Goal: Task Accomplishment & Management: Use online tool/utility

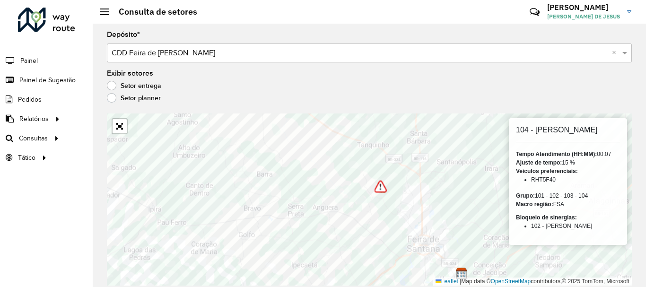
click at [52, 17] on div at bounding box center [46, 20] width 57 height 25
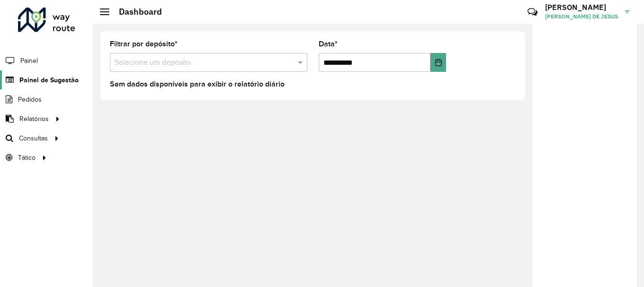
click at [39, 80] on span "Painel de Sugestão" at bounding box center [48, 80] width 59 height 10
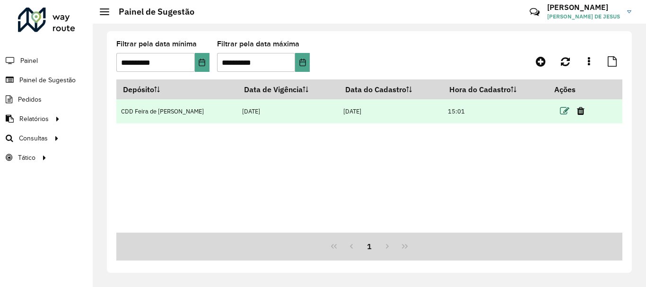
click at [561, 110] on icon at bounding box center [564, 110] width 9 height 9
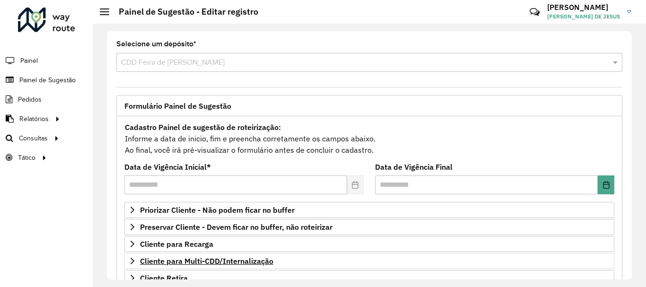
scroll to position [185, 0]
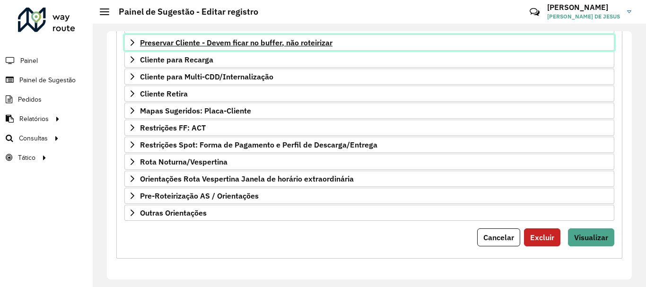
click at [220, 39] on span "Preservar Cliente - Devem ficar no buffer, não roteirizar" at bounding box center [236, 43] width 193 height 8
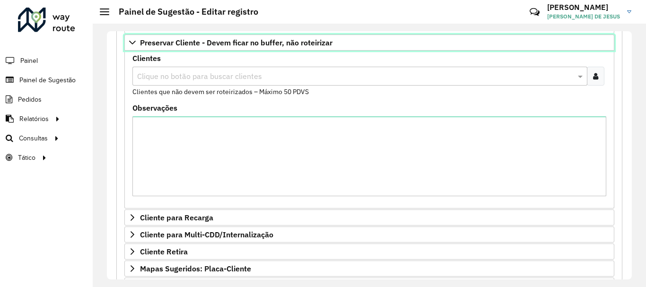
scroll to position [279, 0]
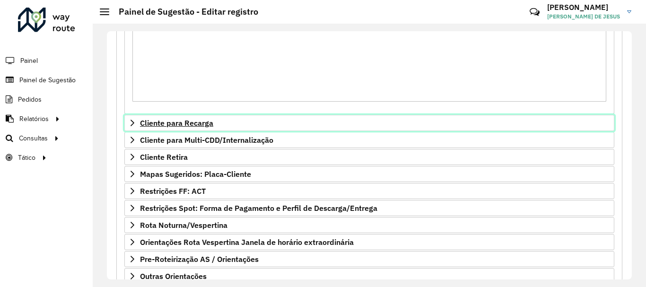
click at [181, 127] on span "Cliente para Recarga" at bounding box center [176, 123] width 73 height 8
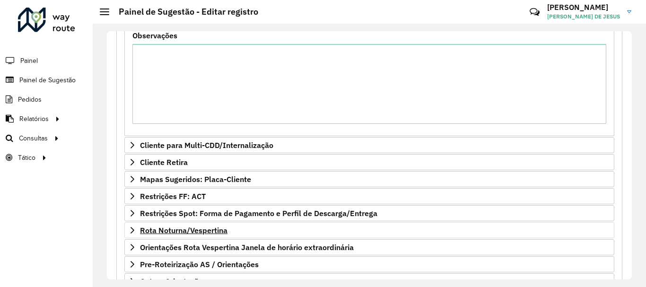
scroll to position [584, 0]
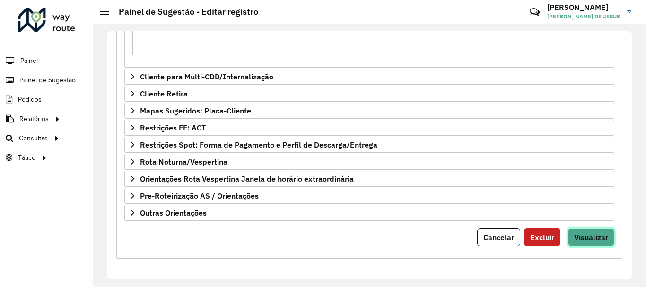
click at [599, 238] on span "Visualizar" at bounding box center [591, 237] width 34 height 9
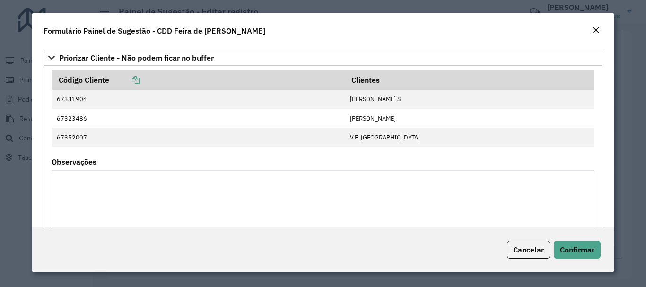
scroll to position [0, 0]
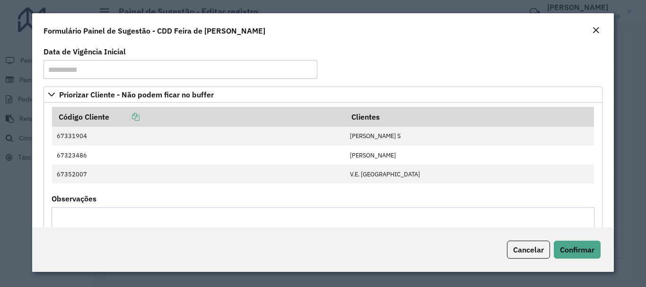
click at [598, 30] on em "Close" at bounding box center [596, 31] width 8 height 8
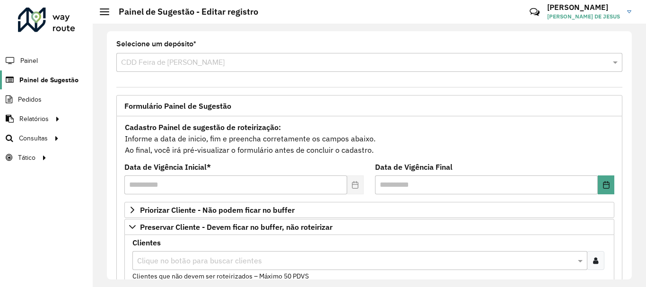
click at [53, 84] on span "Painel de Sugestão" at bounding box center [48, 80] width 59 height 10
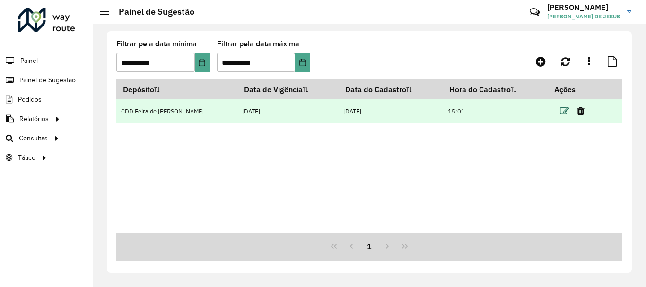
click at [562, 109] on icon at bounding box center [564, 110] width 9 height 9
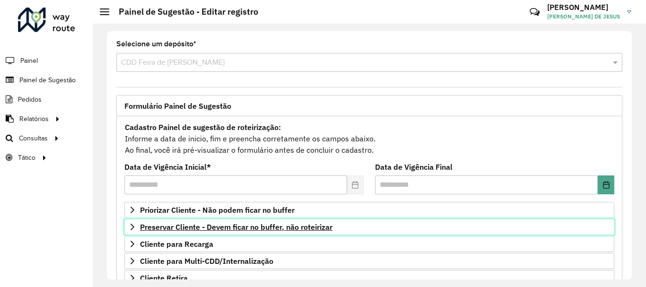
click at [261, 229] on span "Preservar Cliente - Devem ficar no buffer, não roteirizar" at bounding box center [236, 227] width 193 height 8
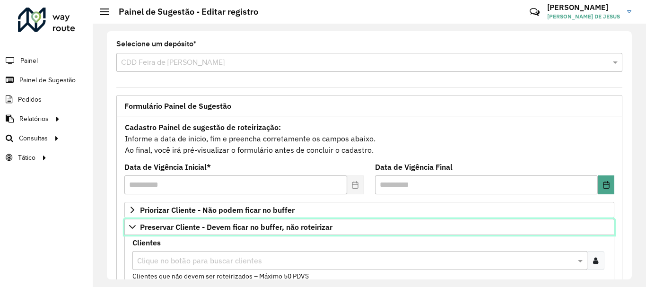
scroll to position [95, 0]
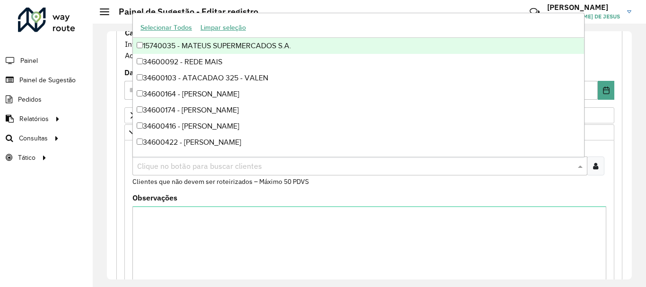
click at [255, 167] on input "text" at bounding box center [355, 166] width 441 height 11
paste input "****"
type input "****"
click at [136, 45] on div "67305302 - GERALDA PEIXOTO DA S" at bounding box center [358, 46] width 451 height 16
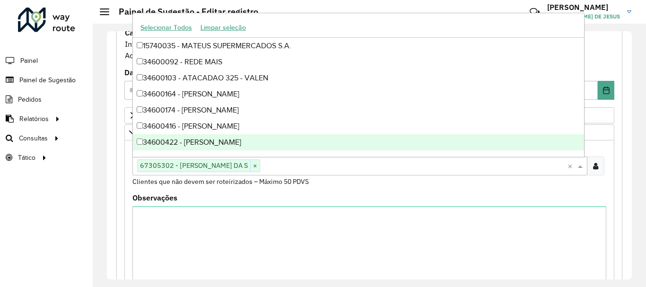
click at [333, 186] on div "Clientes Clique no botão para buscar clientes 67305302 - GERALDA PEIXOTO DA S ×…" at bounding box center [370, 166] width 474 height 42
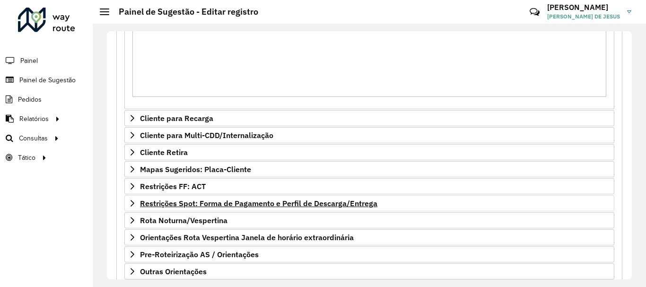
scroll to position [343, 0]
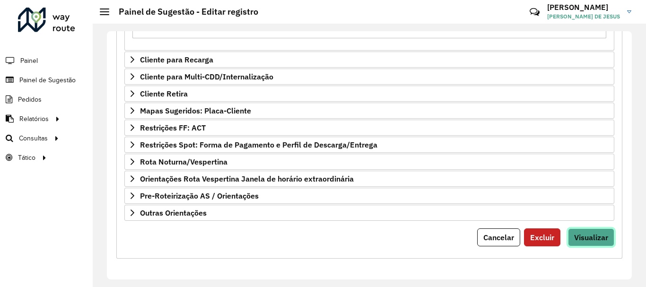
click at [589, 238] on span "Visualizar" at bounding box center [591, 237] width 34 height 9
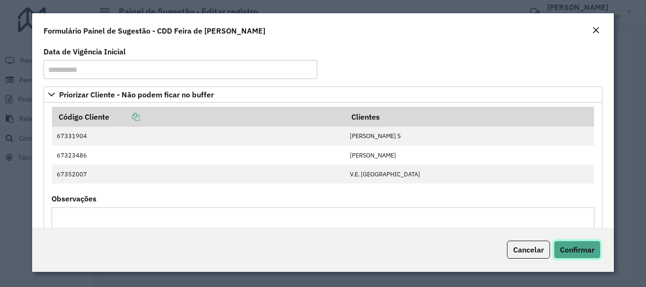
click at [575, 250] on span "Confirmar" at bounding box center [577, 249] width 35 height 9
